Goal: Check status

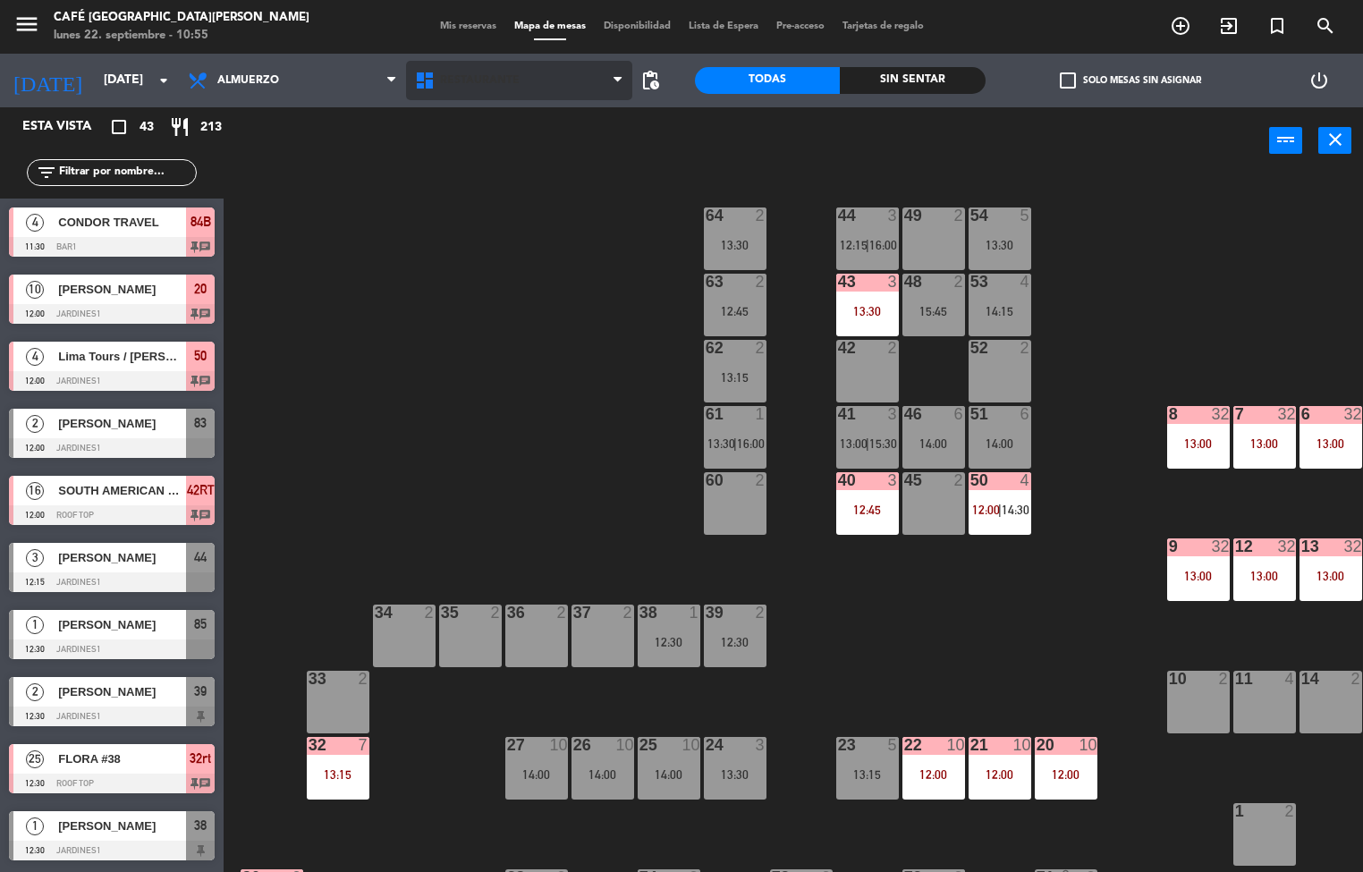
click at [464, 79] on span "Restaurante" at bounding box center [480, 80] width 80 height 13
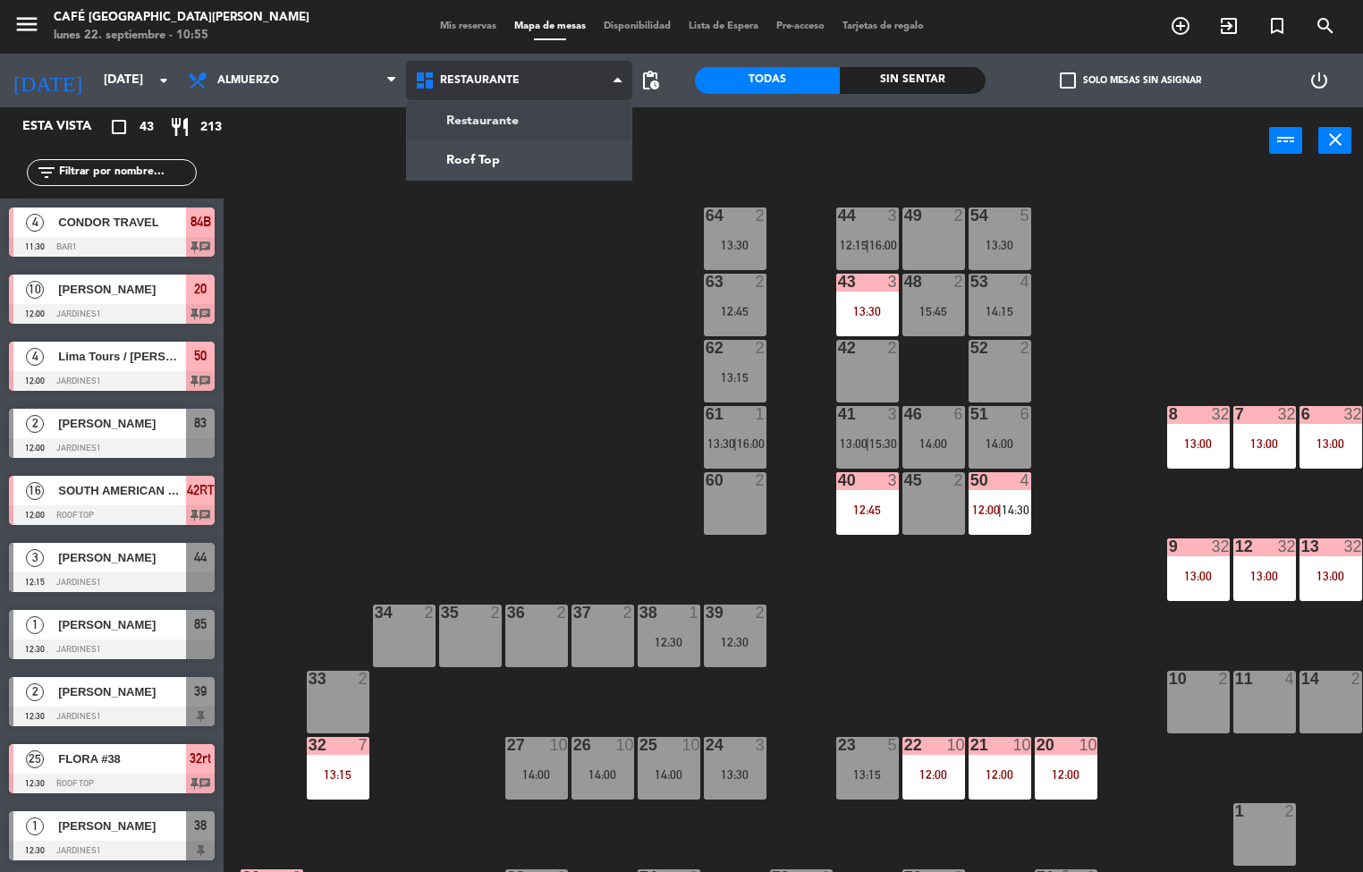
click at [505, 170] on ng-component "menu Café Museo [PERSON_NAME] [DATE] 22. septiembre - 10:55 Mis reservas Mapa d…" at bounding box center [681, 436] width 1363 height 873
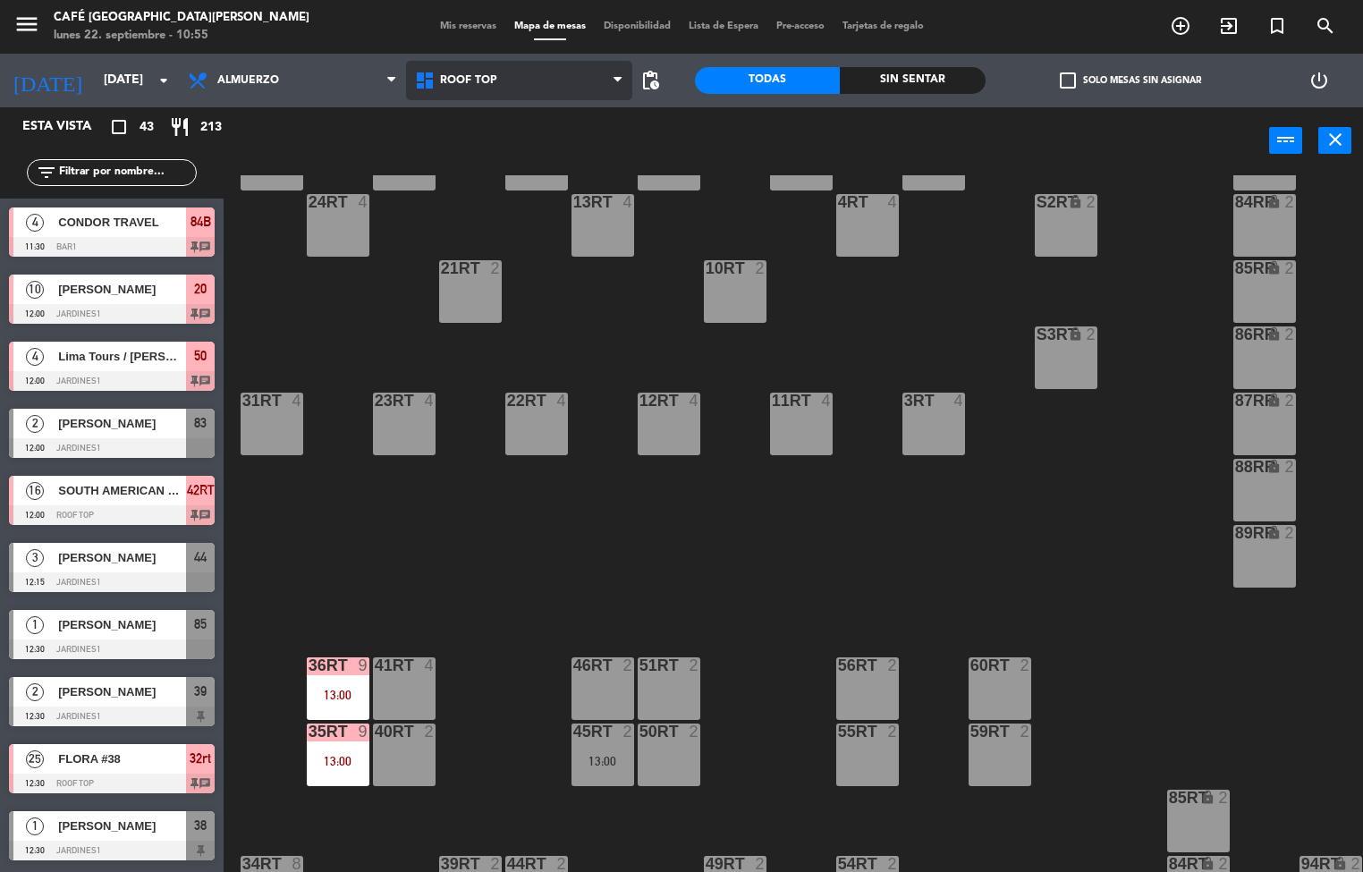
scroll to position [663, 0]
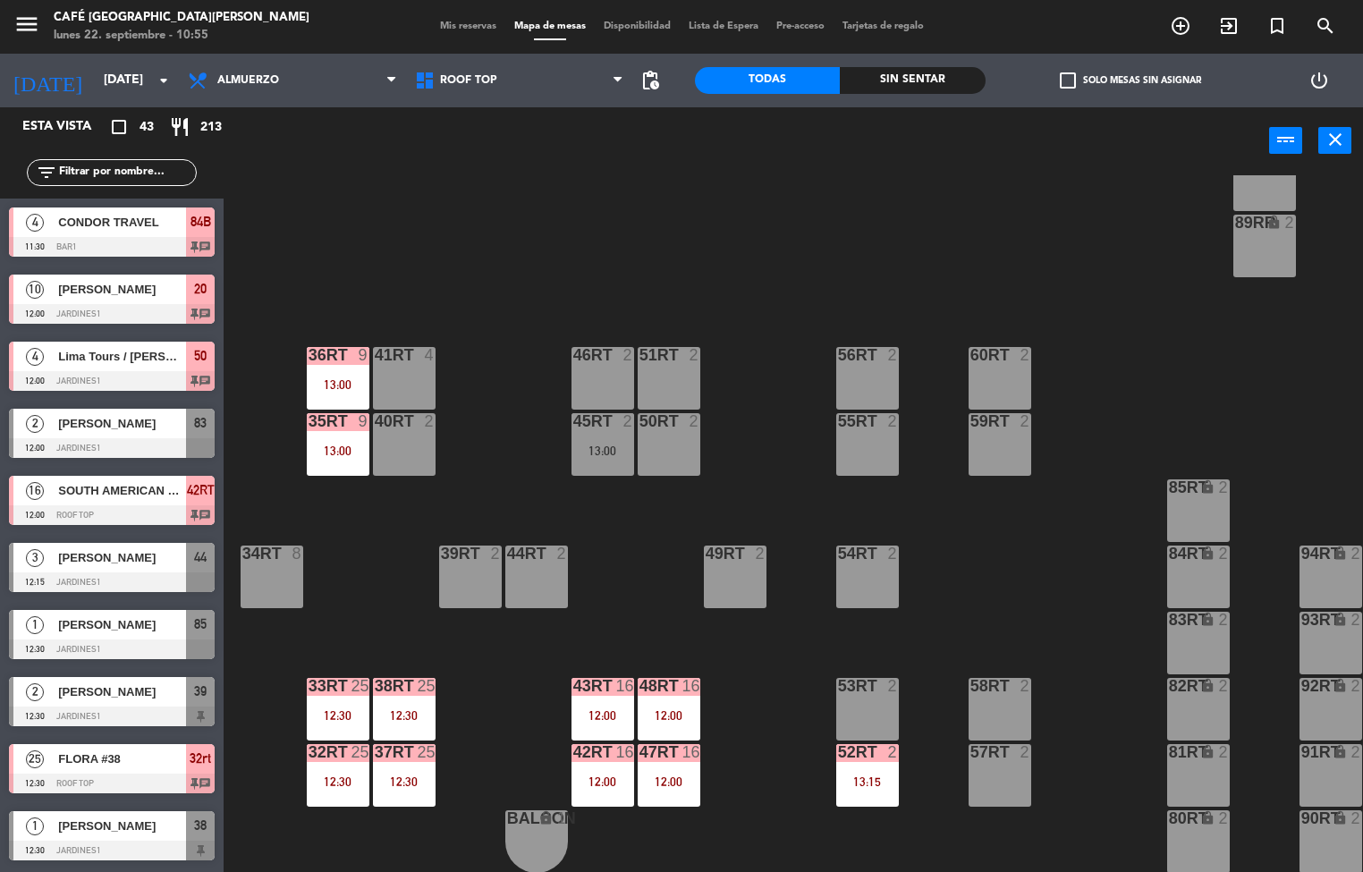
click at [393, 696] on div "38rt 25 12:30" at bounding box center [404, 709] width 63 height 63
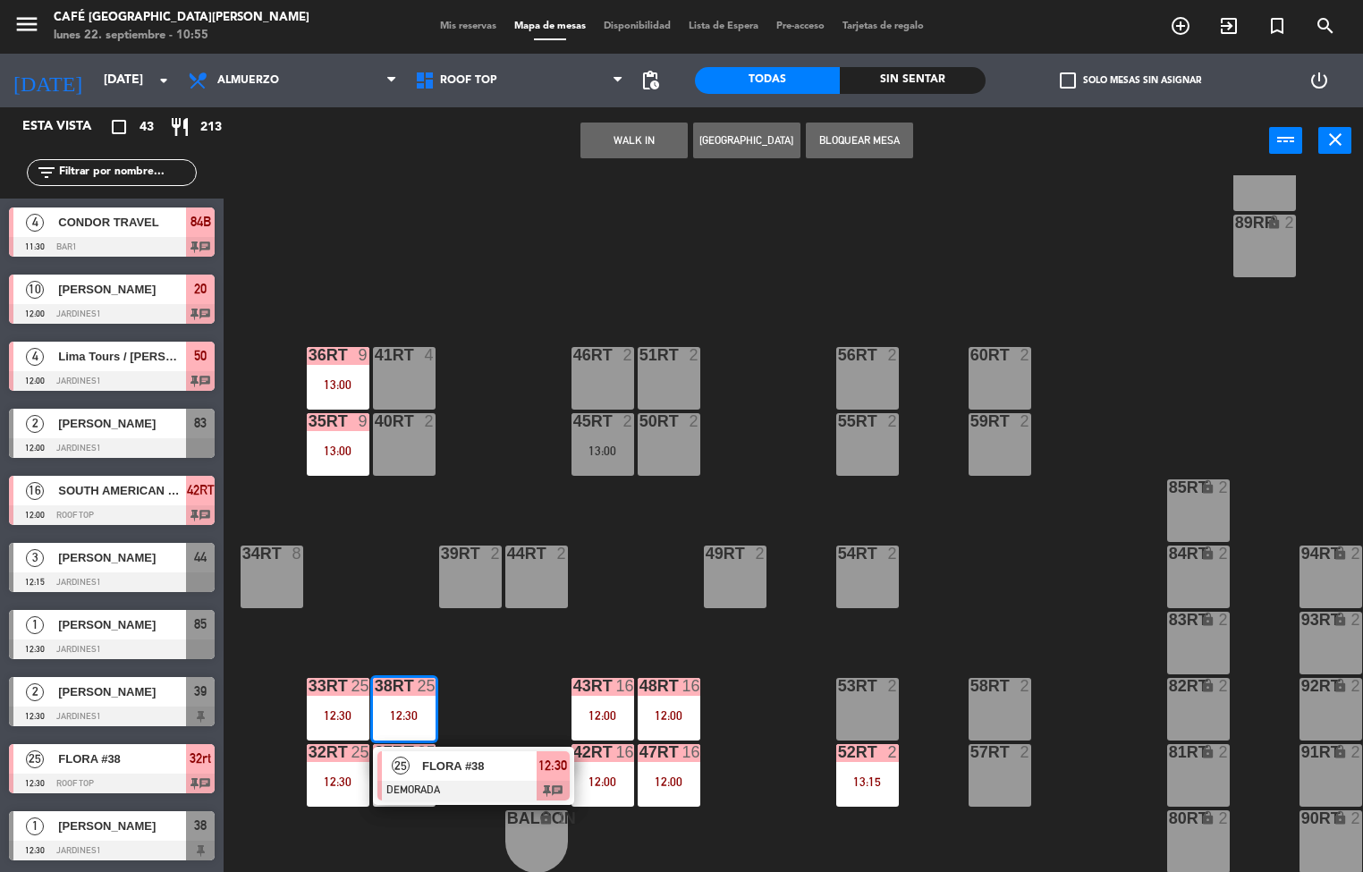
click at [494, 652] on div "18RT 4 16RT 4 28RT 2 80RR lock 2 27RT 5 7RT 5 S1RT lock 2 17RT 5 81RR lock 2 29…" at bounding box center [800, 524] width 1126 height 698
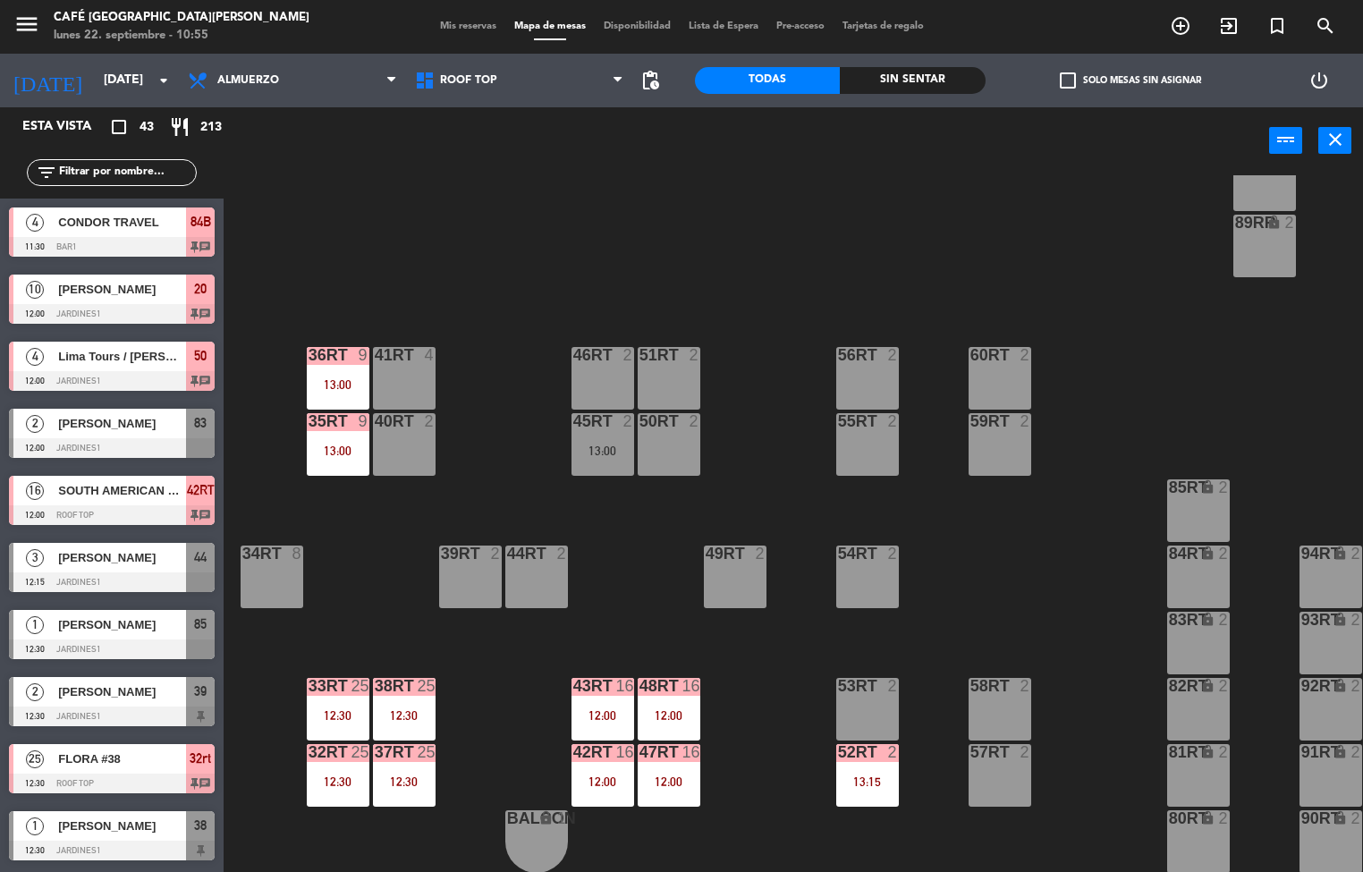
click at [574, 678] on div "43RT" at bounding box center [573, 686] width 1 height 16
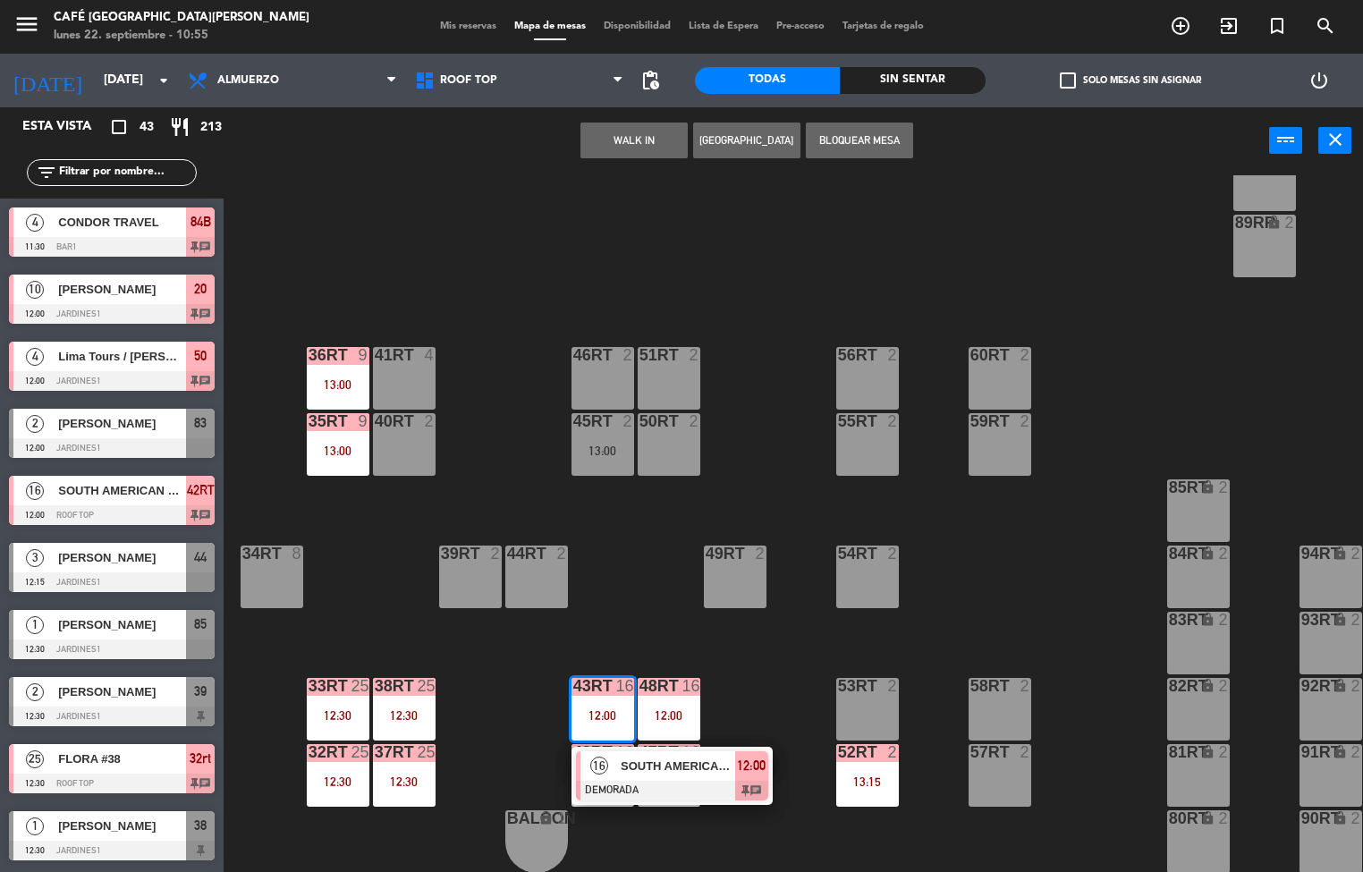
click at [623, 781] on div at bounding box center [672, 791] width 192 height 20
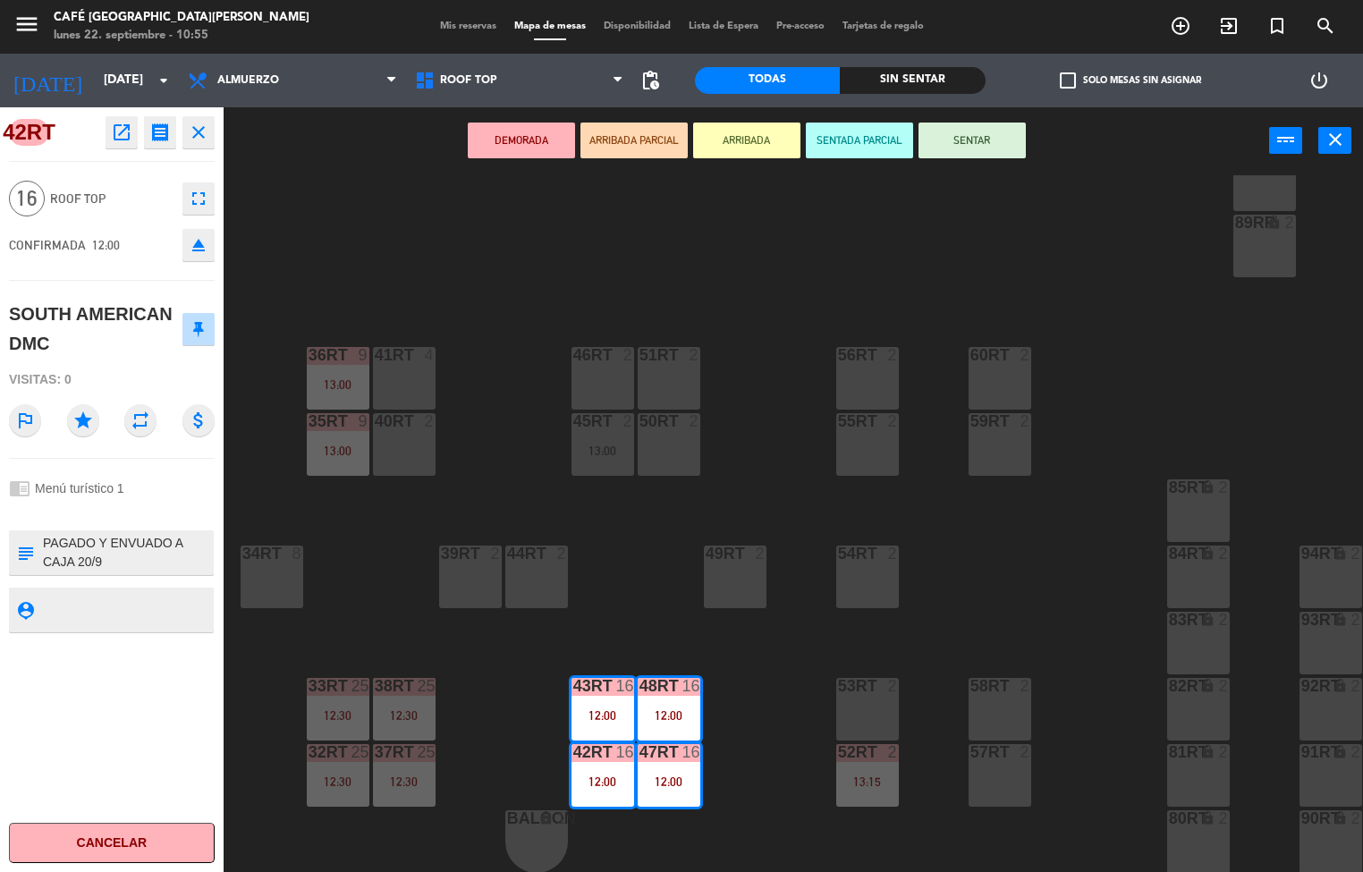
click at [121, 135] on icon "open_in_new" at bounding box center [121, 132] width 21 height 21
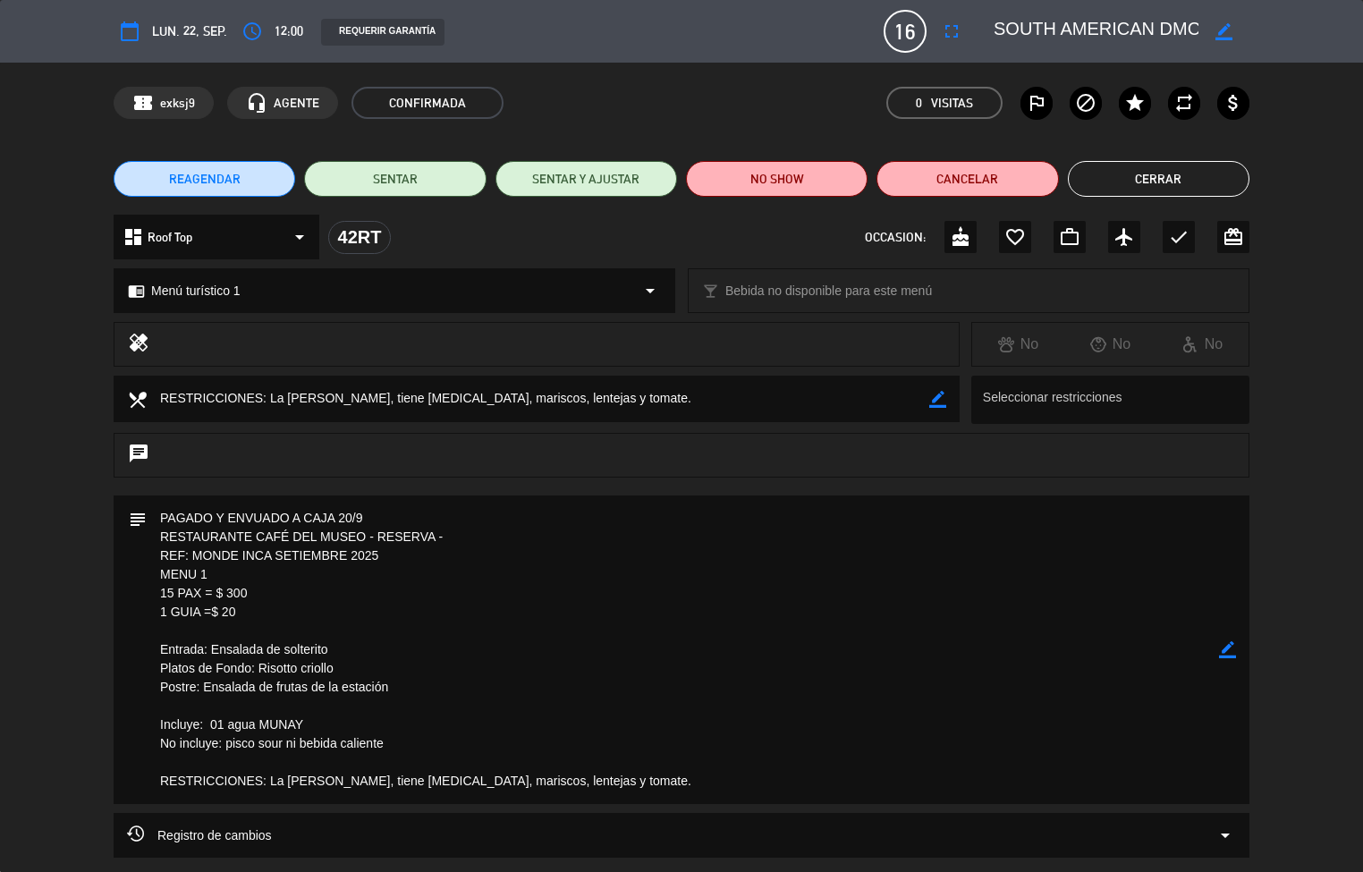
click at [1128, 186] on button "Cerrar" at bounding box center [1159, 179] width 182 height 36
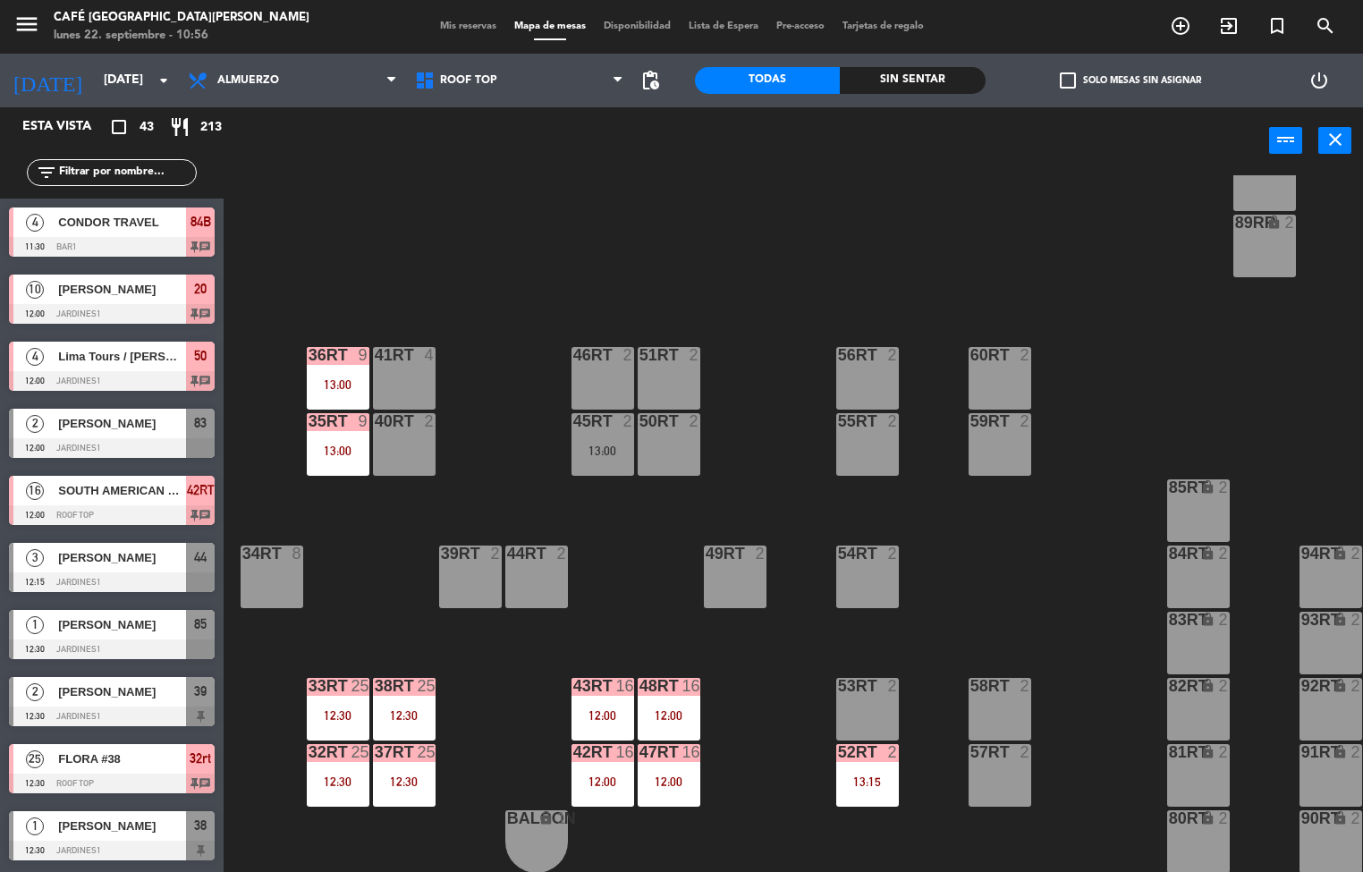
click at [422, 696] on div "38rt 25 12:30" at bounding box center [404, 709] width 63 height 63
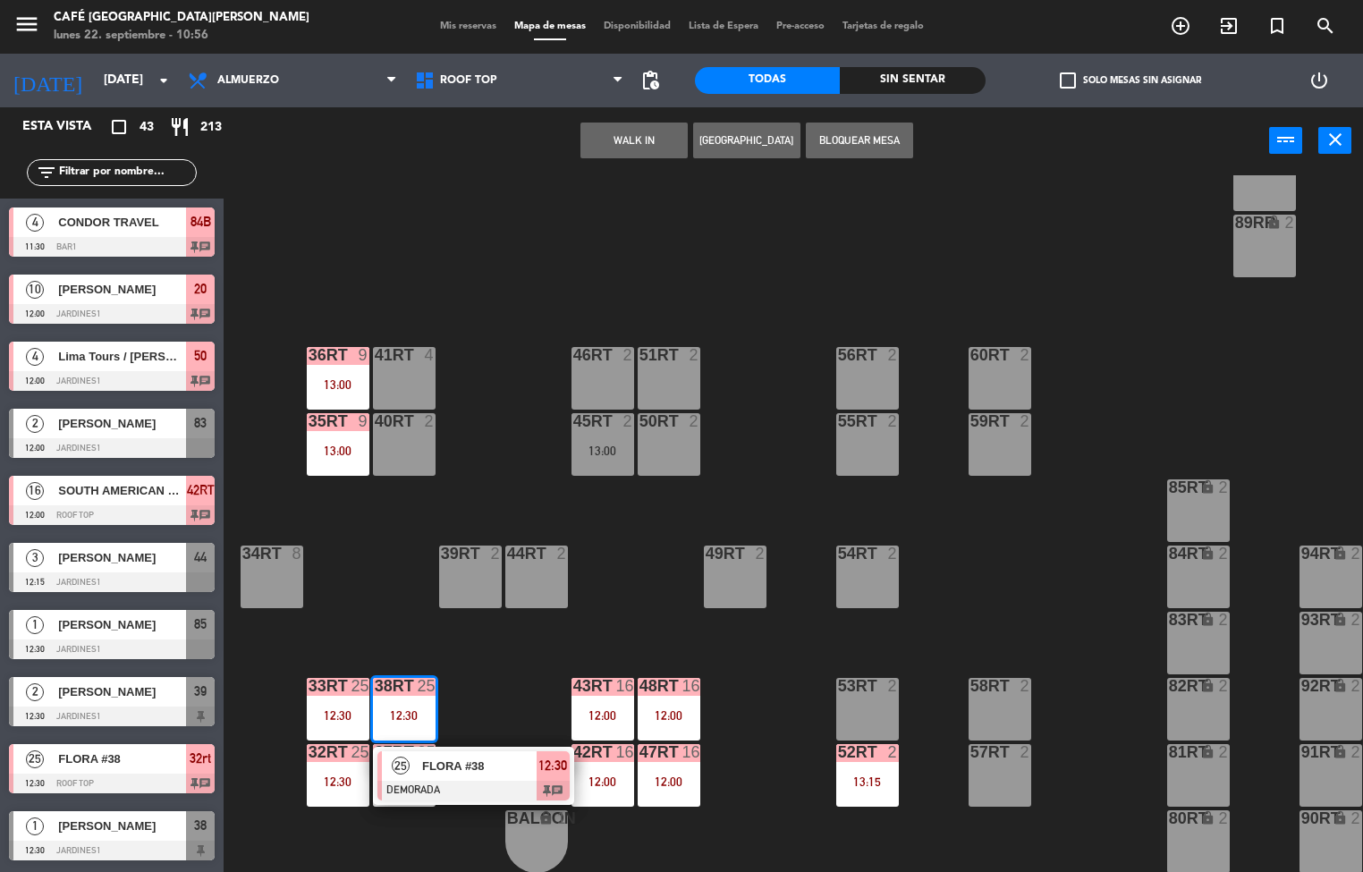
click at [491, 758] on span "FLORA #38" at bounding box center [479, 766] width 114 height 19
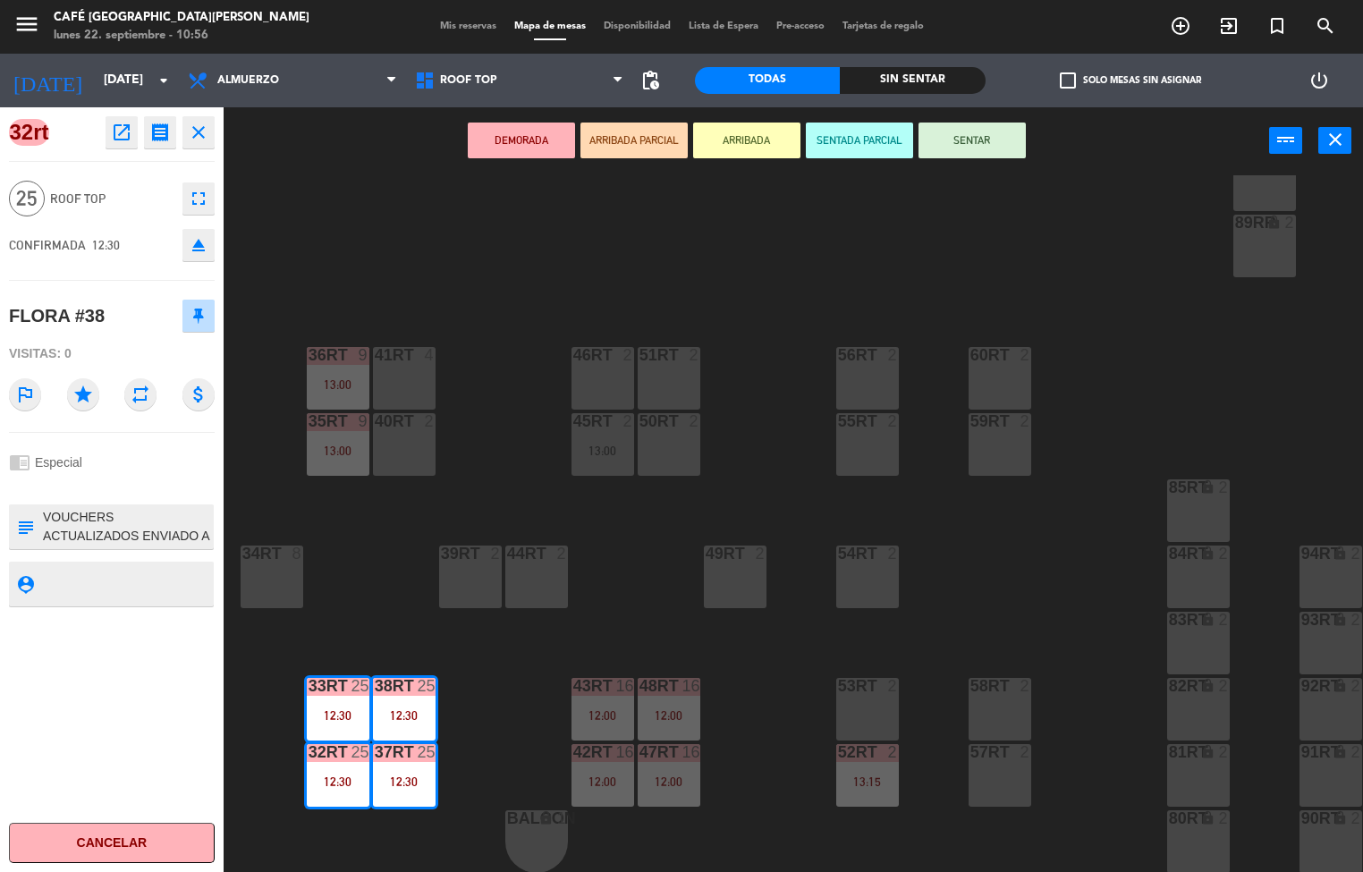
click at [116, 131] on icon "open_in_new" at bounding box center [121, 132] width 21 height 21
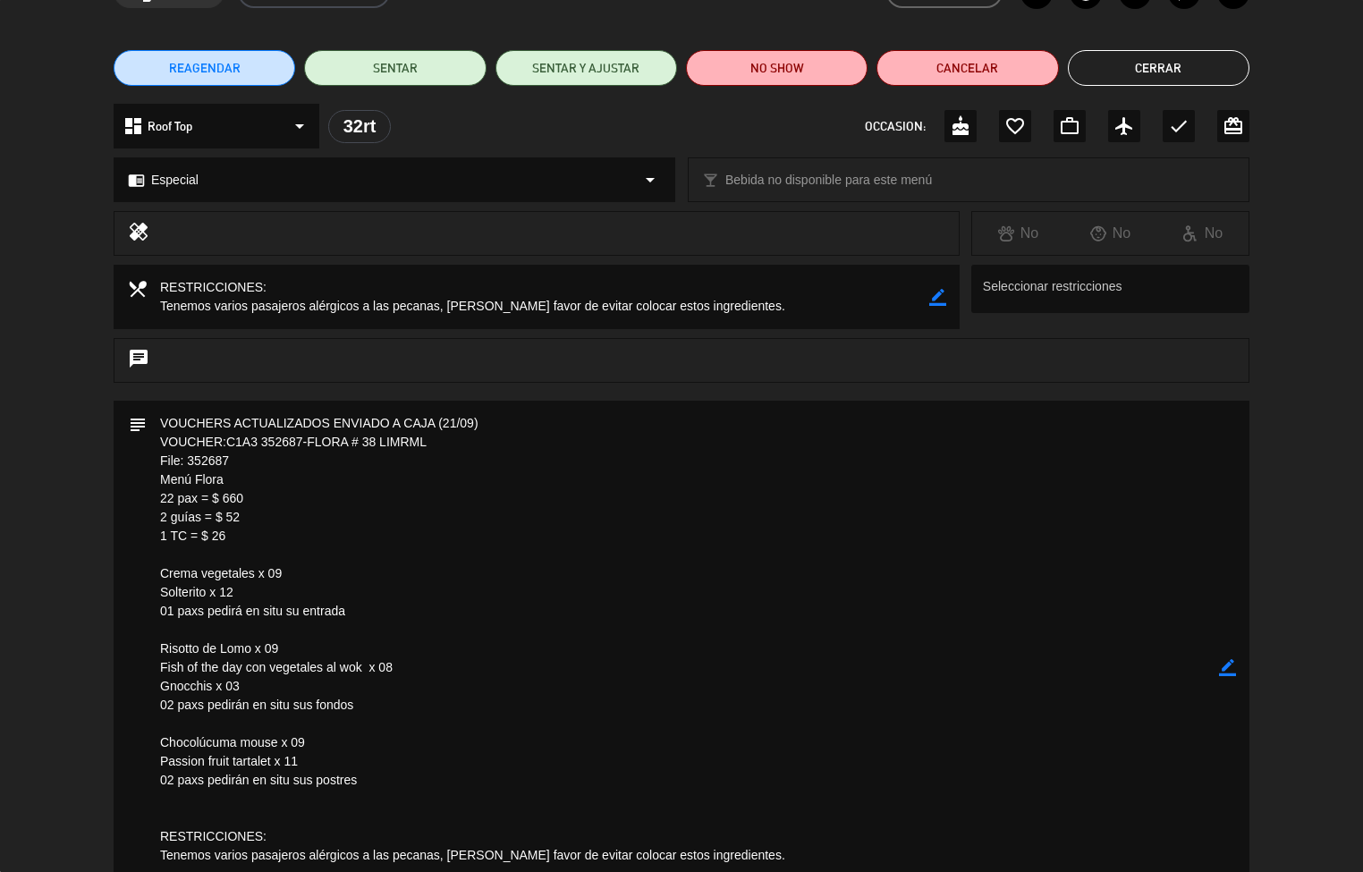
scroll to position [0, 0]
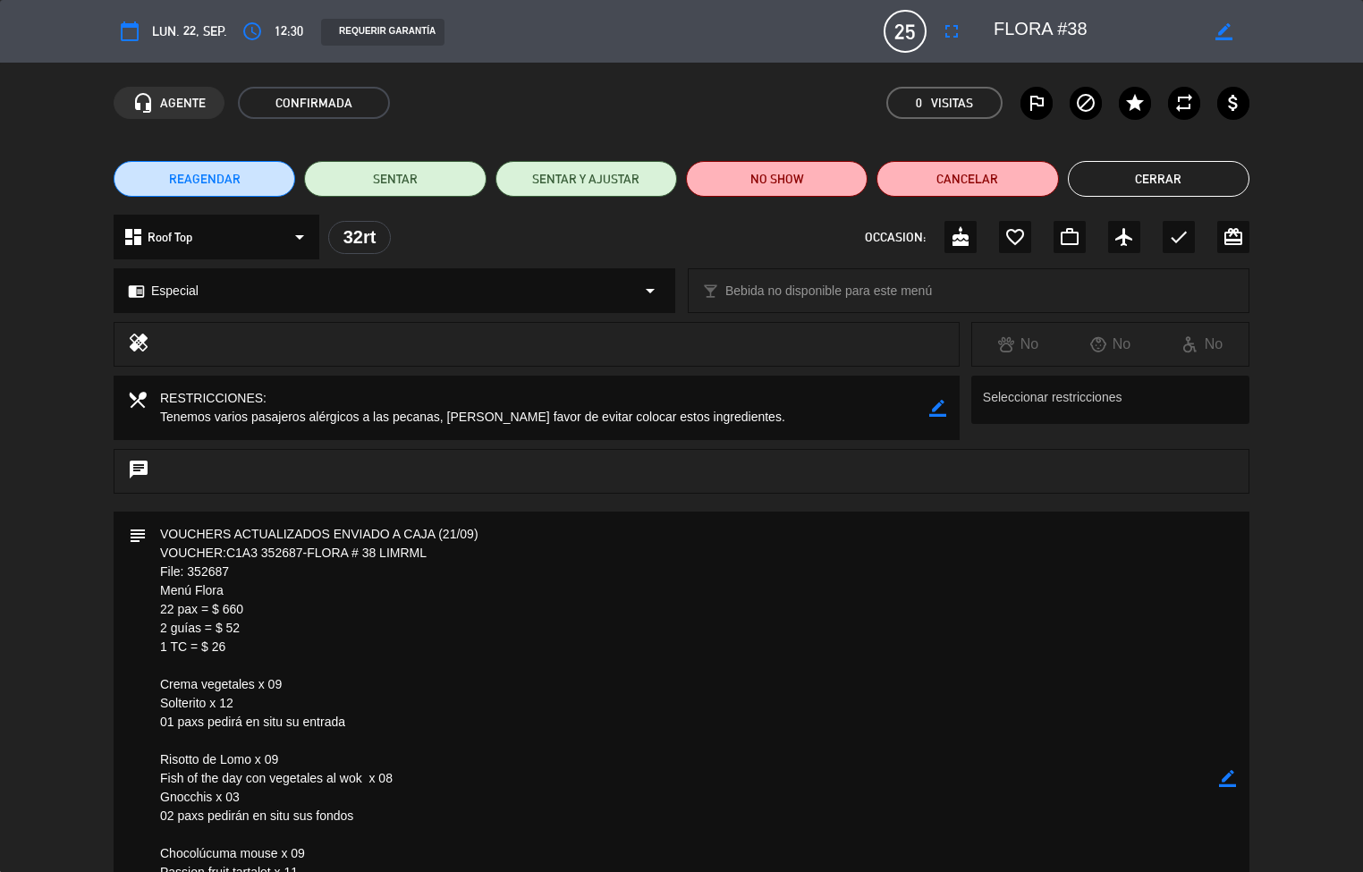
click at [1194, 183] on button "Cerrar" at bounding box center [1159, 179] width 182 height 36
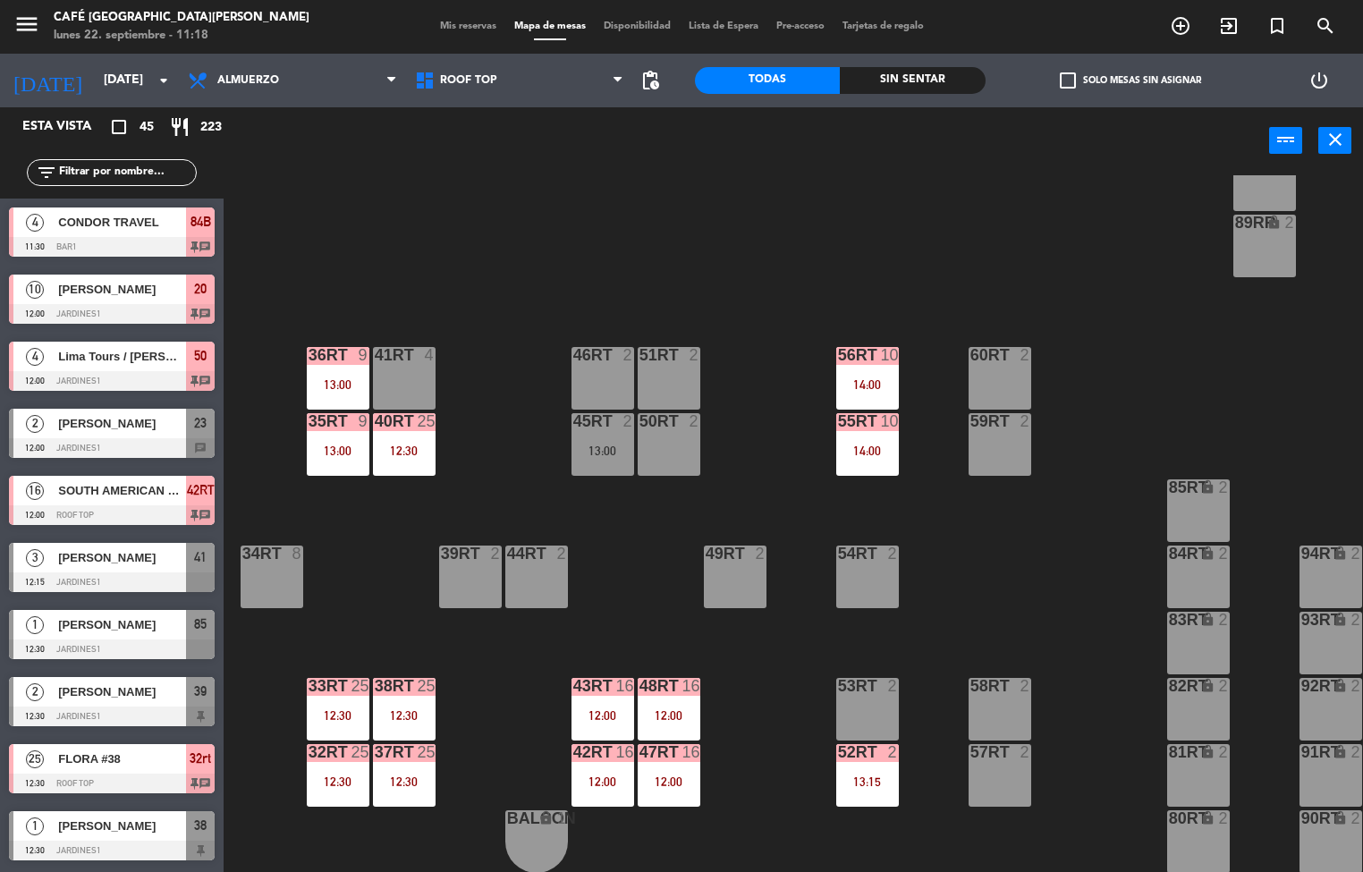
click at [609, 691] on div "43RT 16 12:00" at bounding box center [603, 709] width 63 height 63
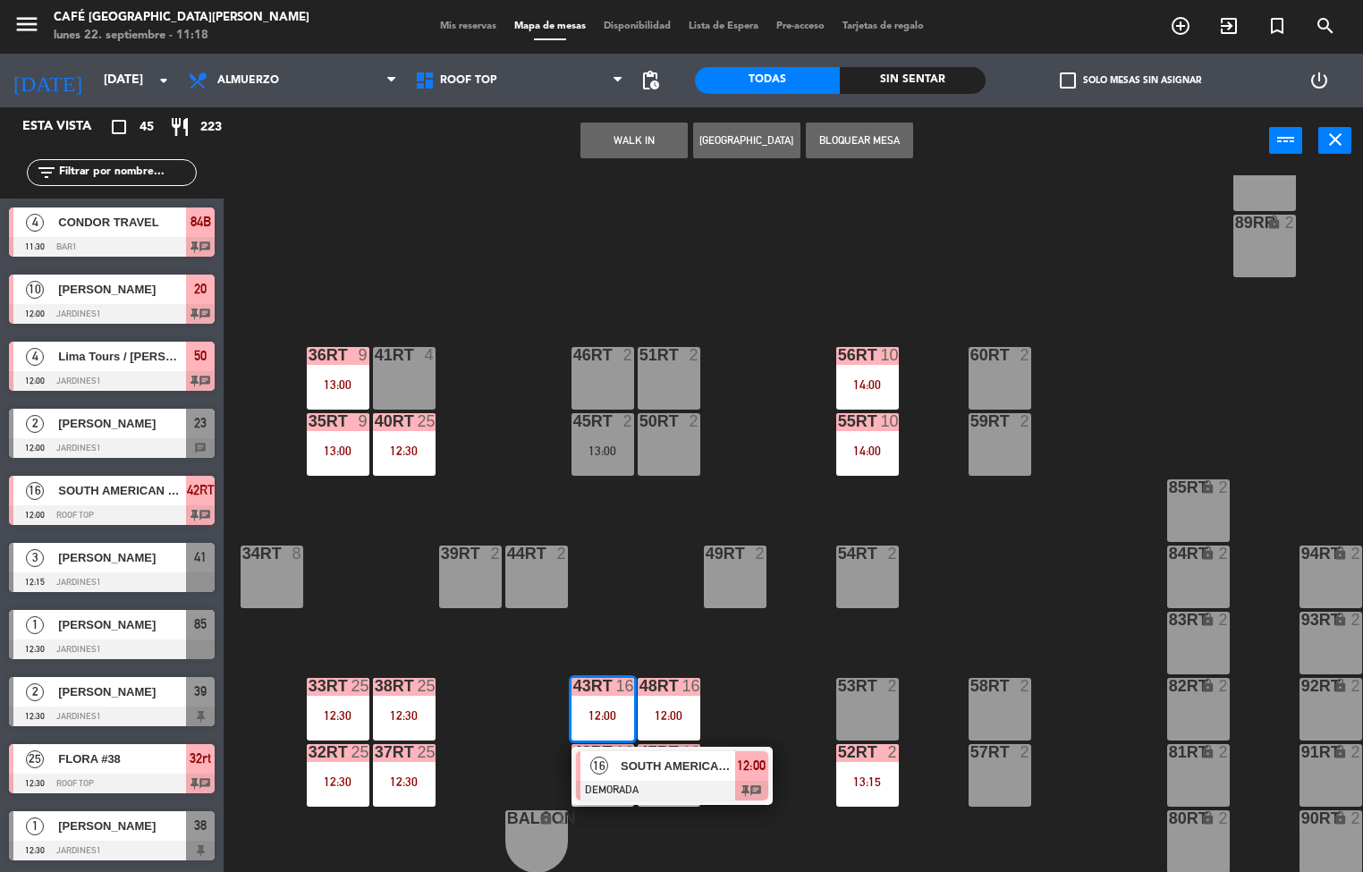
click at [649, 765] on span "SOUTH AMERICAN DMC" at bounding box center [678, 766] width 114 height 19
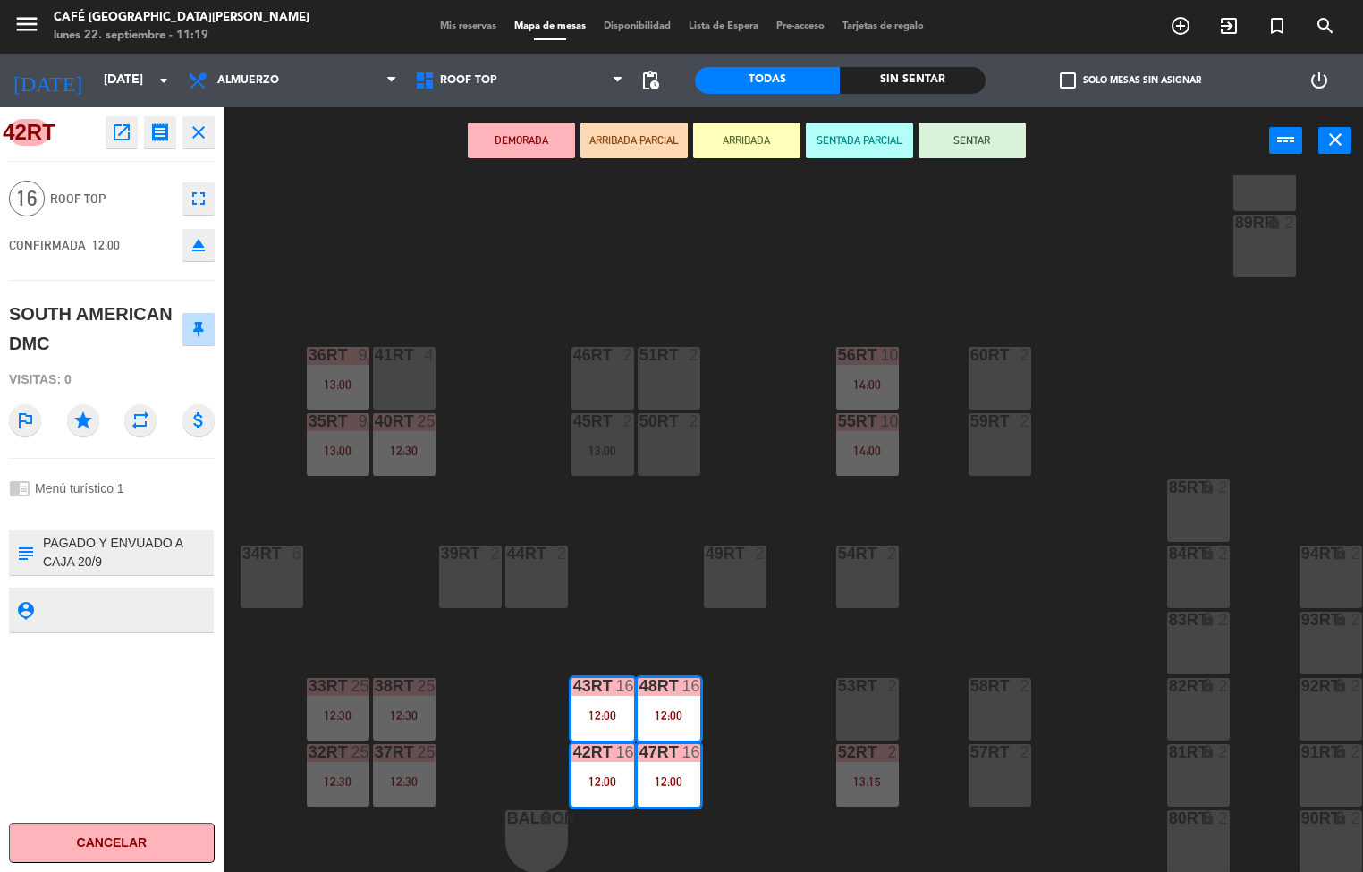
click at [124, 130] on icon "open_in_new" at bounding box center [121, 132] width 21 height 21
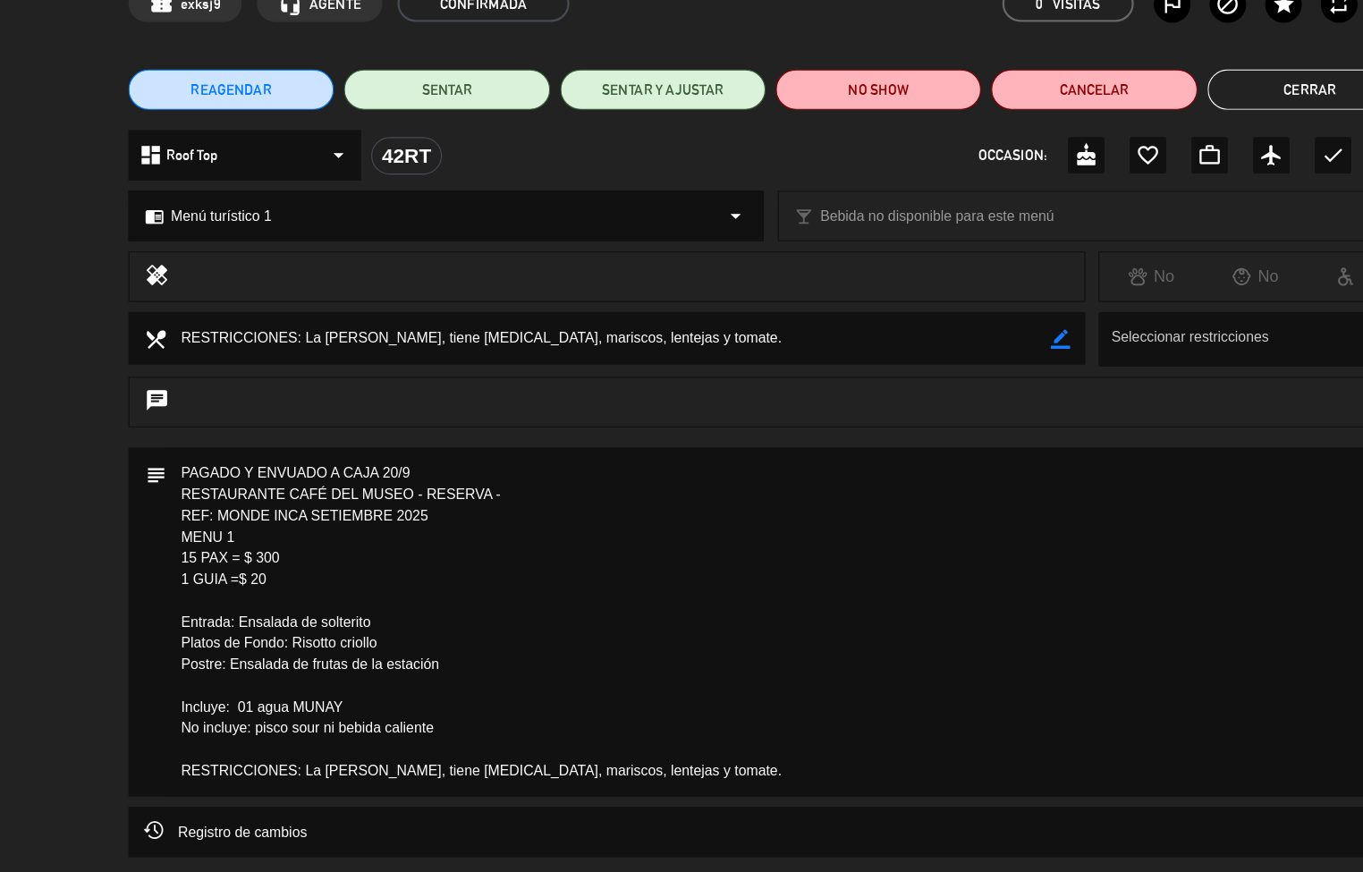
click at [1122, 189] on button "Cerrar" at bounding box center [1159, 179] width 182 height 36
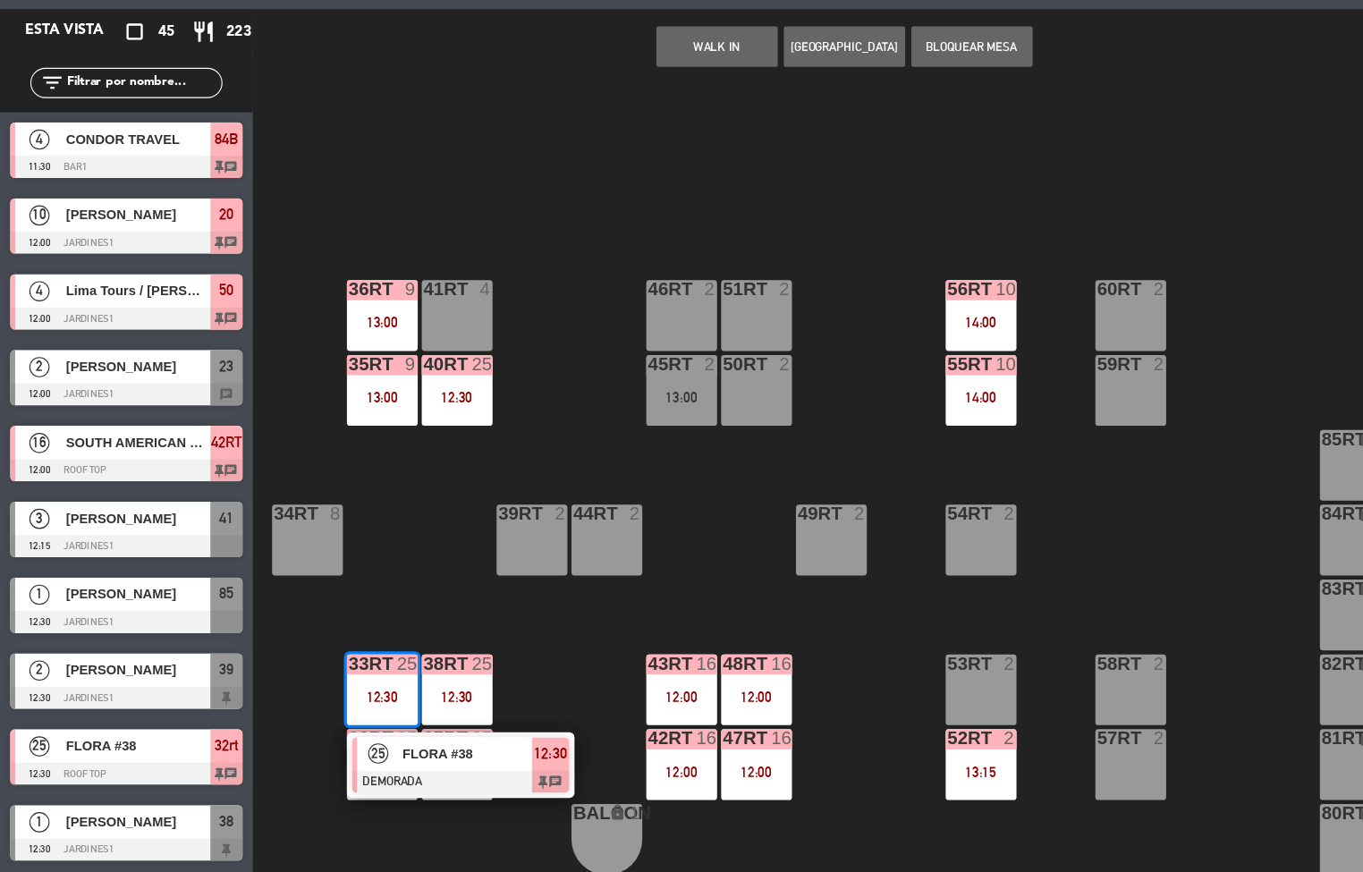
click at [358, 757] on span "FLORA #38" at bounding box center [413, 766] width 114 height 19
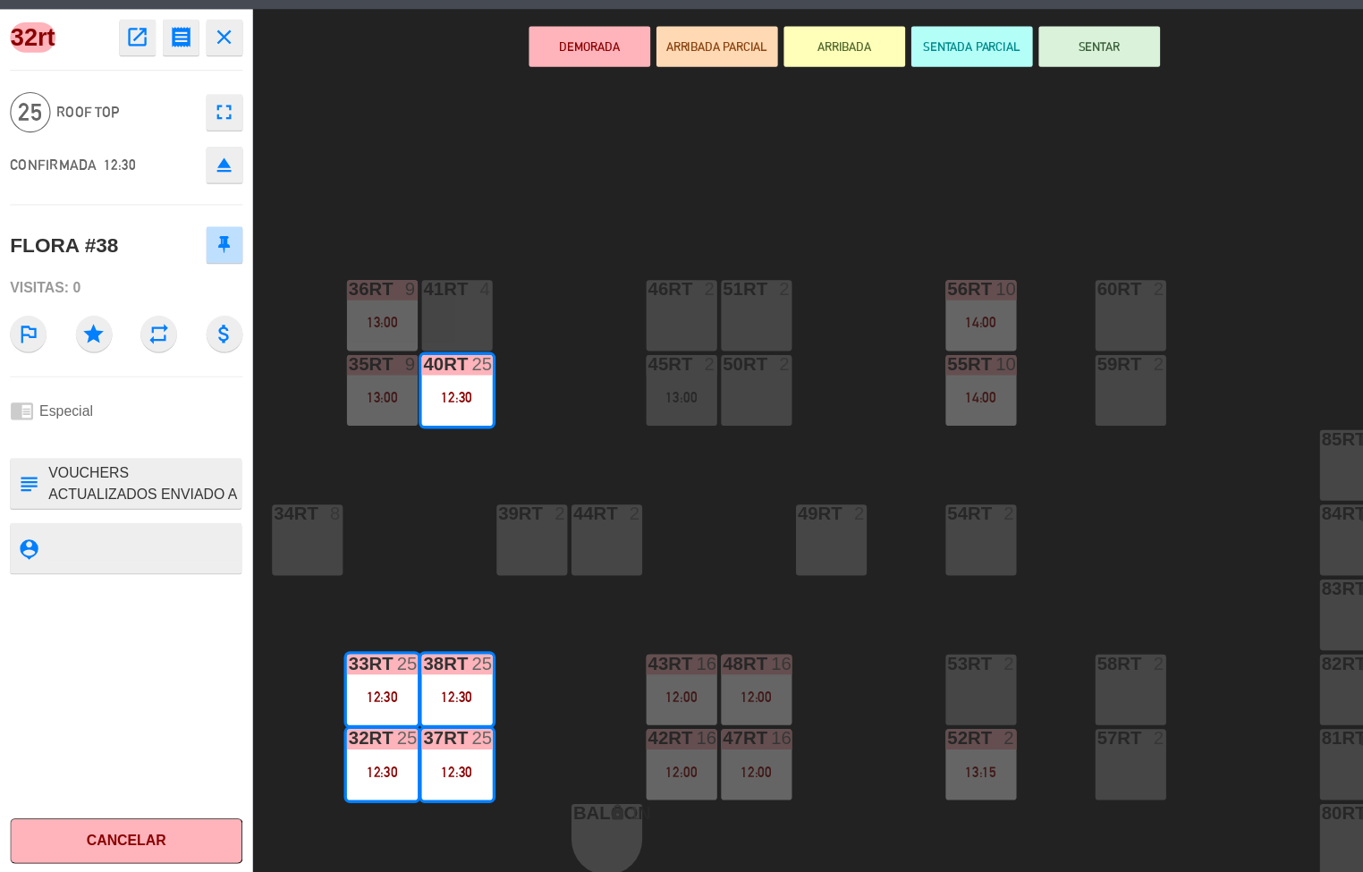
click at [113, 138] on icon "open_in_new" at bounding box center [121, 132] width 21 height 21
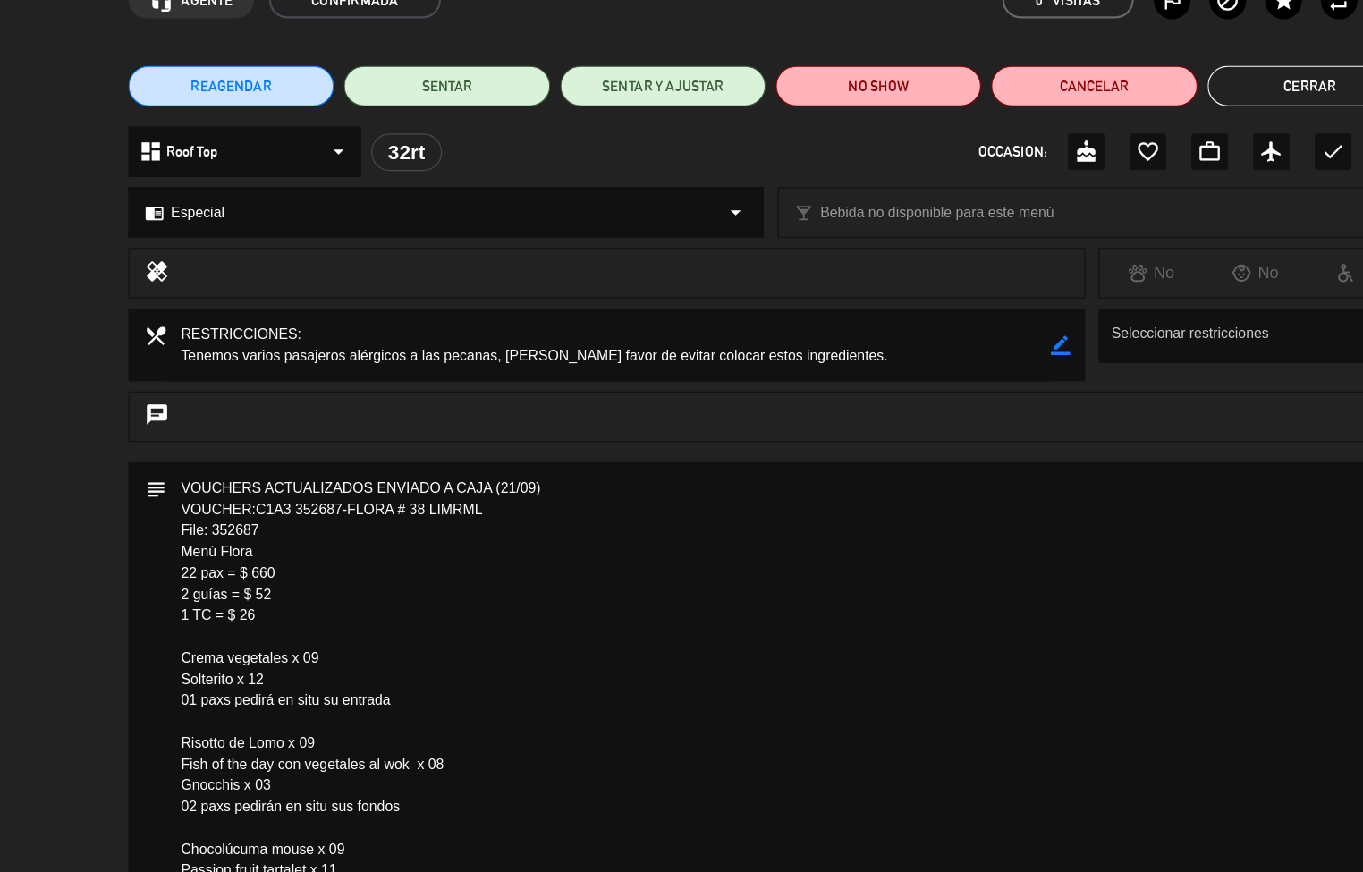
scroll to position [9, 0]
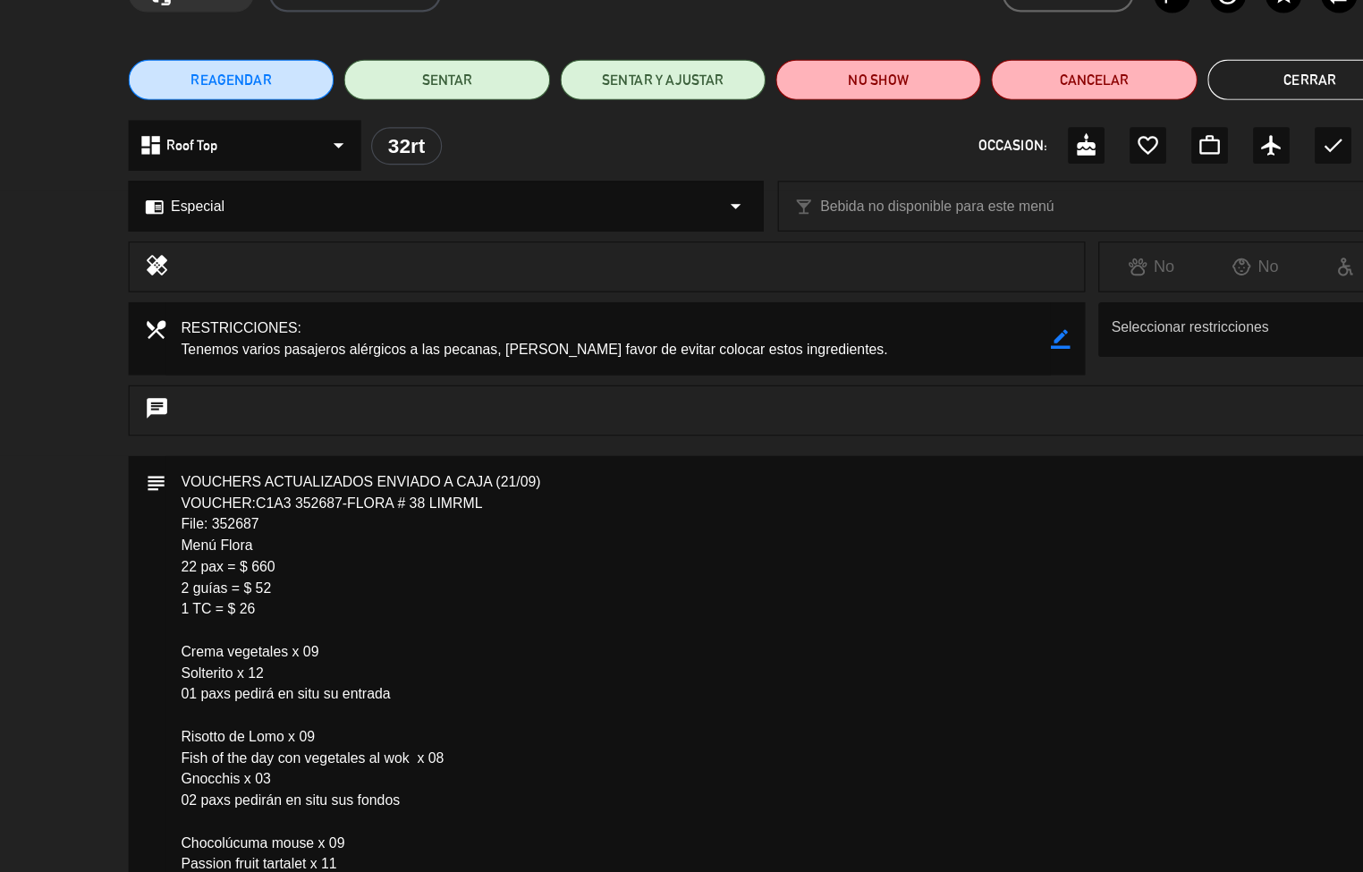
click at [1116, 175] on button "Cerrar" at bounding box center [1159, 170] width 182 height 36
